Goal: Browse casually

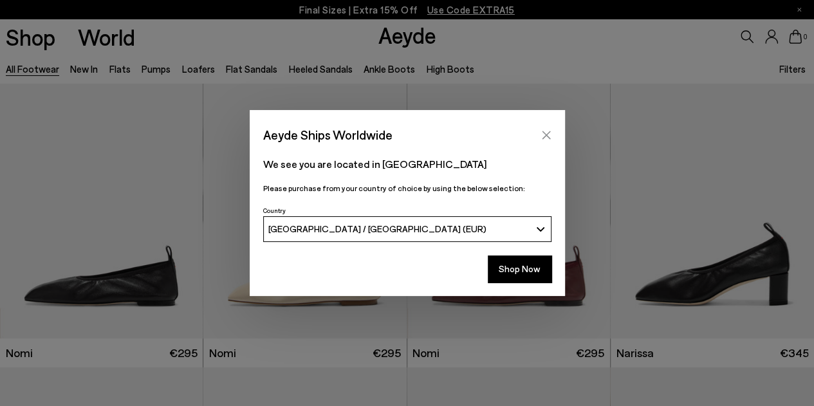
click at [542, 139] on icon "Close" at bounding box center [546, 135] width 10 height 10
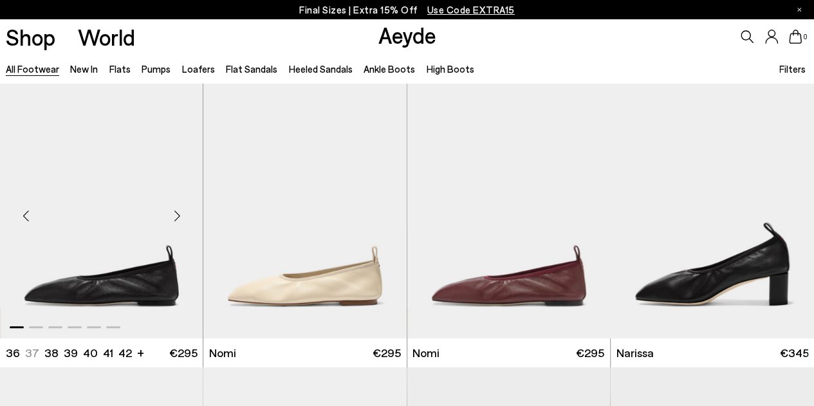
click at [180, 219] on div "Next slide" at bounding box center [177, 216] width 39 height 39
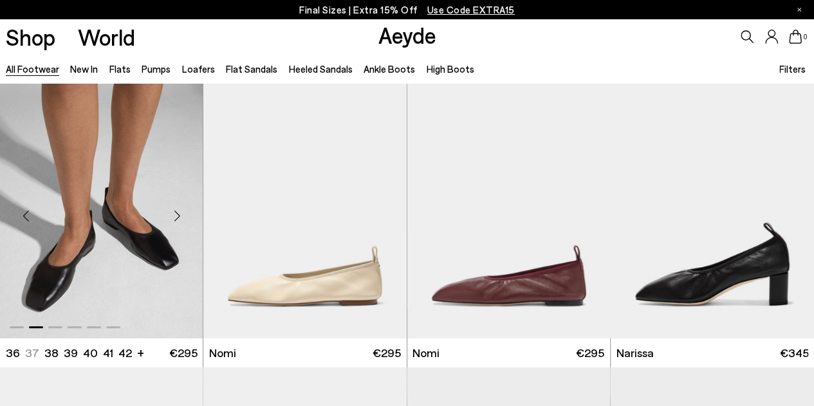
click at [180, 219] on div "Next slide" at bounding box center [177, 216] width 39 height 39
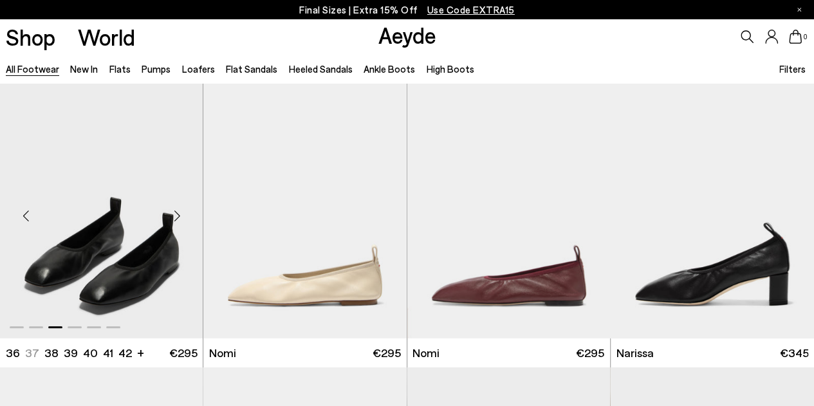
click at [180, 219] on div "Next slide" at bounding box center [177, 216] width 39 height 39
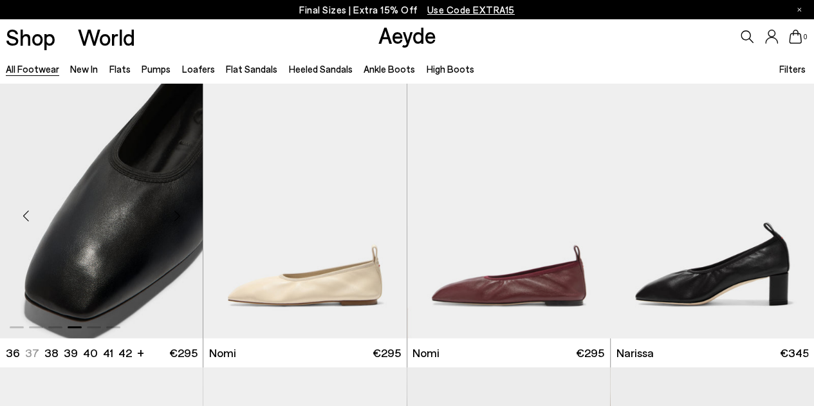
click at [180, 219] on div "Next slide" at bounding box center [177, 216] width 39 height 39
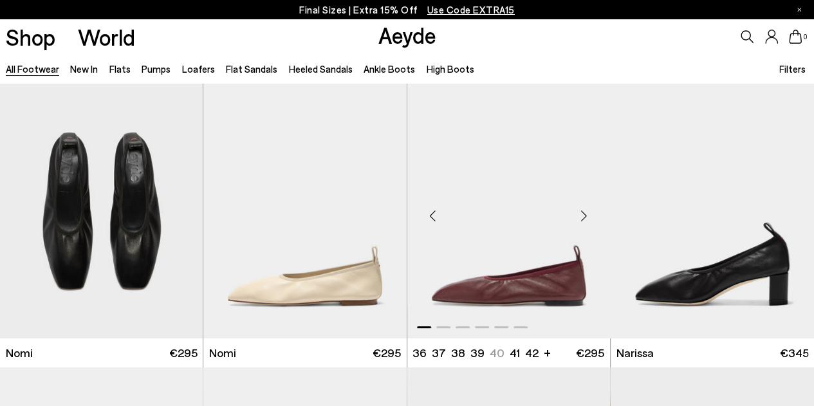
click at [587, 217] on div "Next slide" at bounding box center [584, 216] width 39 height 39
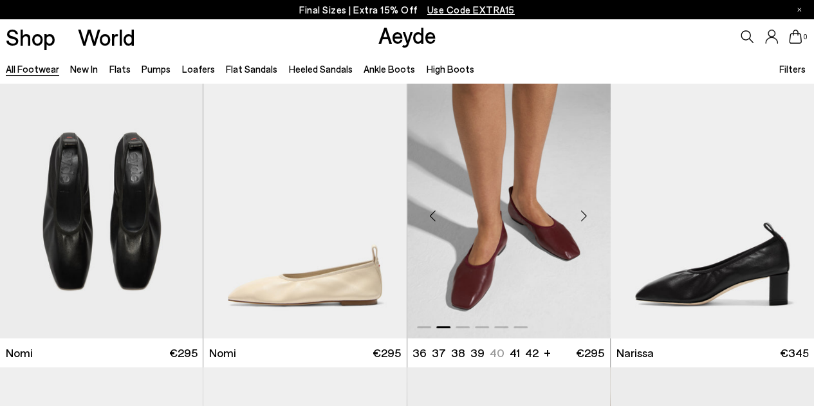
click at [587, 217] on div "Next slide" at bounding box center [584, 216] width 39 height 39
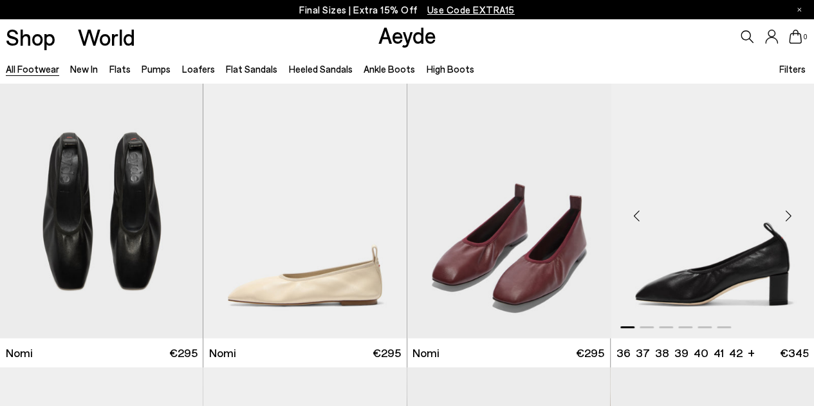
click at [793, 218] on div "Next slide" at bounding box center [788, 216] width 39 height 39
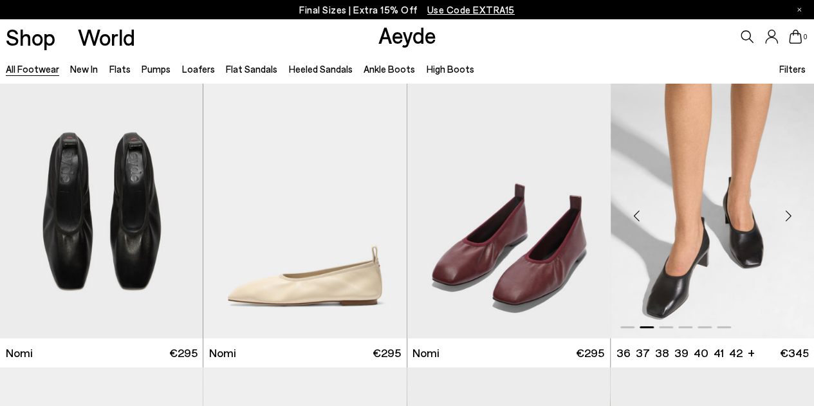
click at [793, 218] on div "Next slide" at bounding box center [788, 216] width 39 height 39
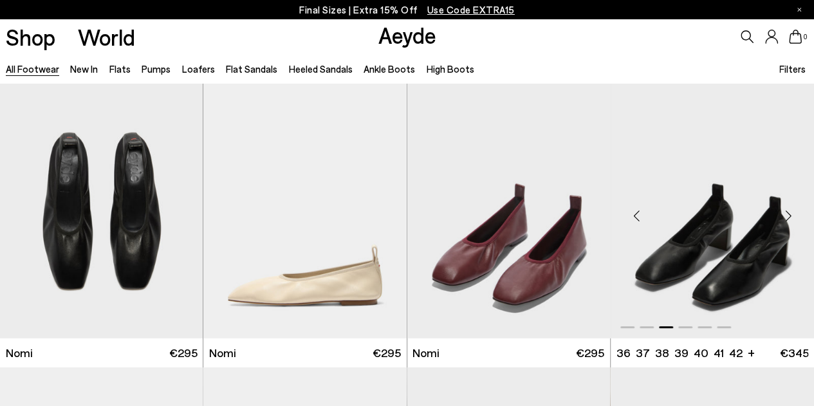
click at [793, 218] on div "Next slide" at bounding box center [788, 216] width 39 height 39
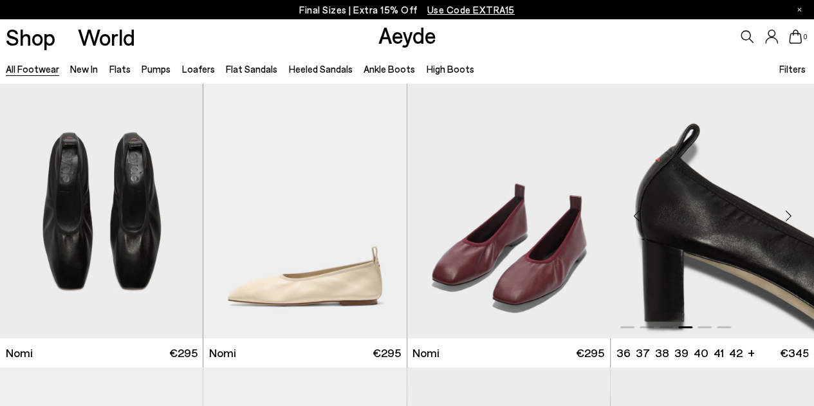
click at [793, 218] on div "Next slide" at bounding box center [788, 216] width 39 height 39
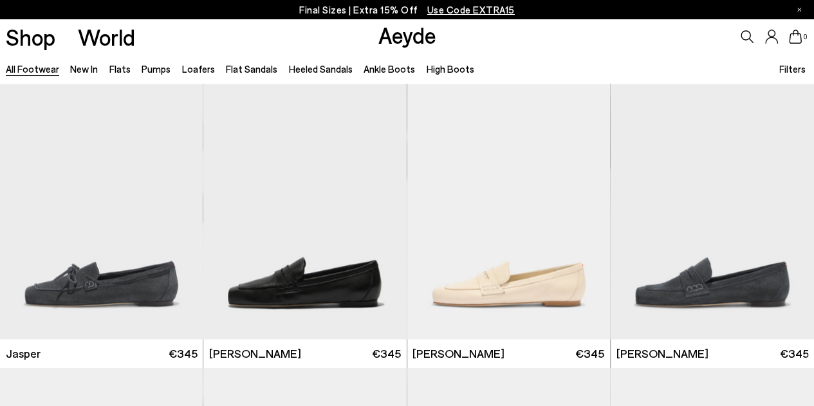
scroll to position [856, 0]
